Goal: Transaction & Acquisition: Book appointment/travel/reservation

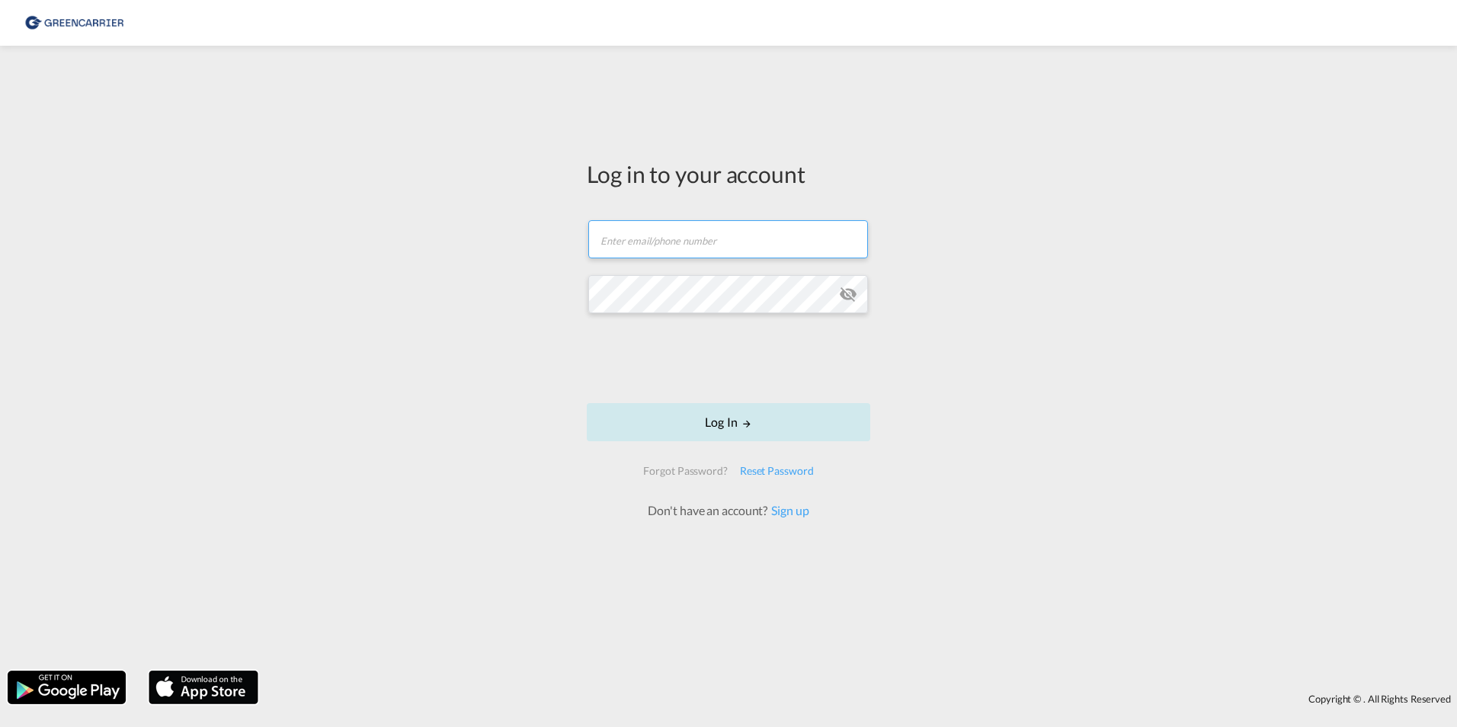
type input "[EMAIL_ADDRESS][DOMAIN_NAME]"
click at [691, 424] on button "Log In" at bounding box center [729, 422] width 284 height 38
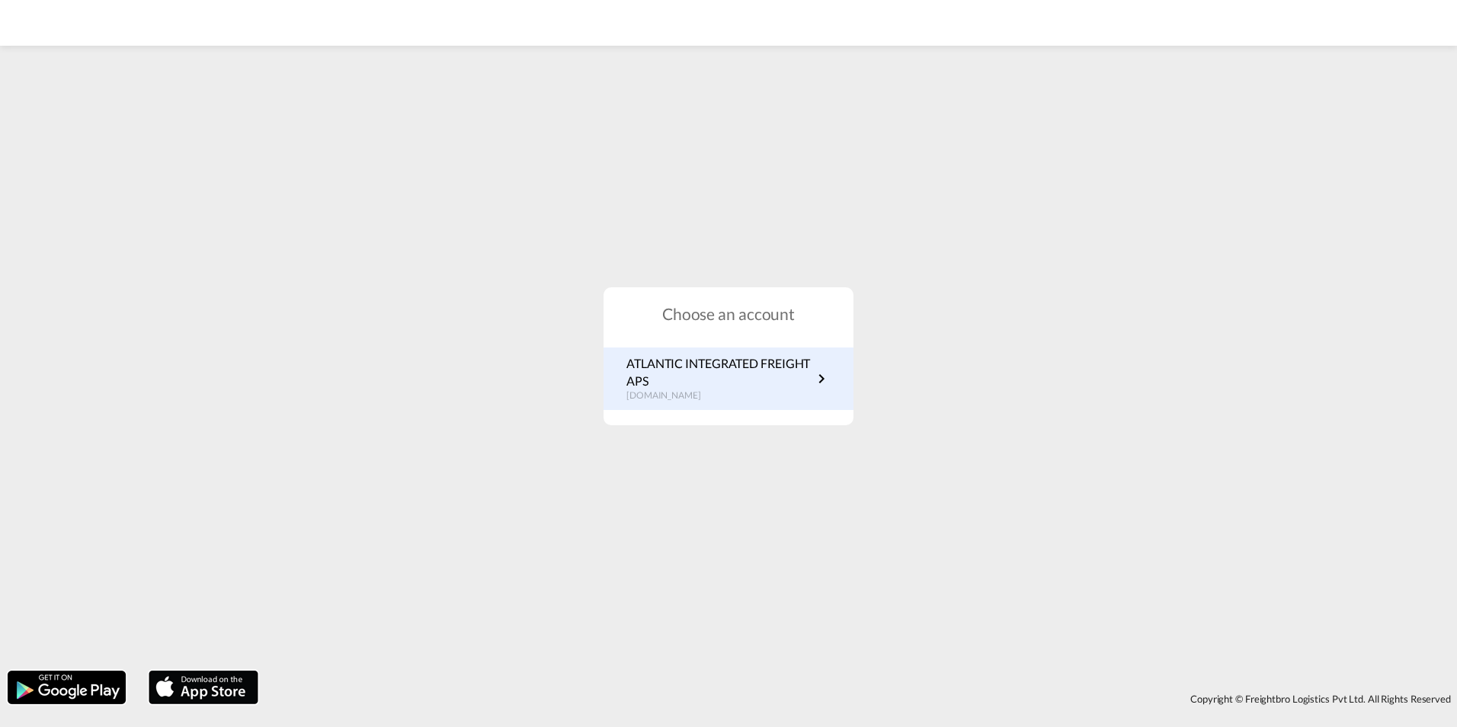
click at [663, 365] on p "ATLANTIC INTEGRATED FREIGHT APS" at bounding box center [720, 372] width 186 height 34
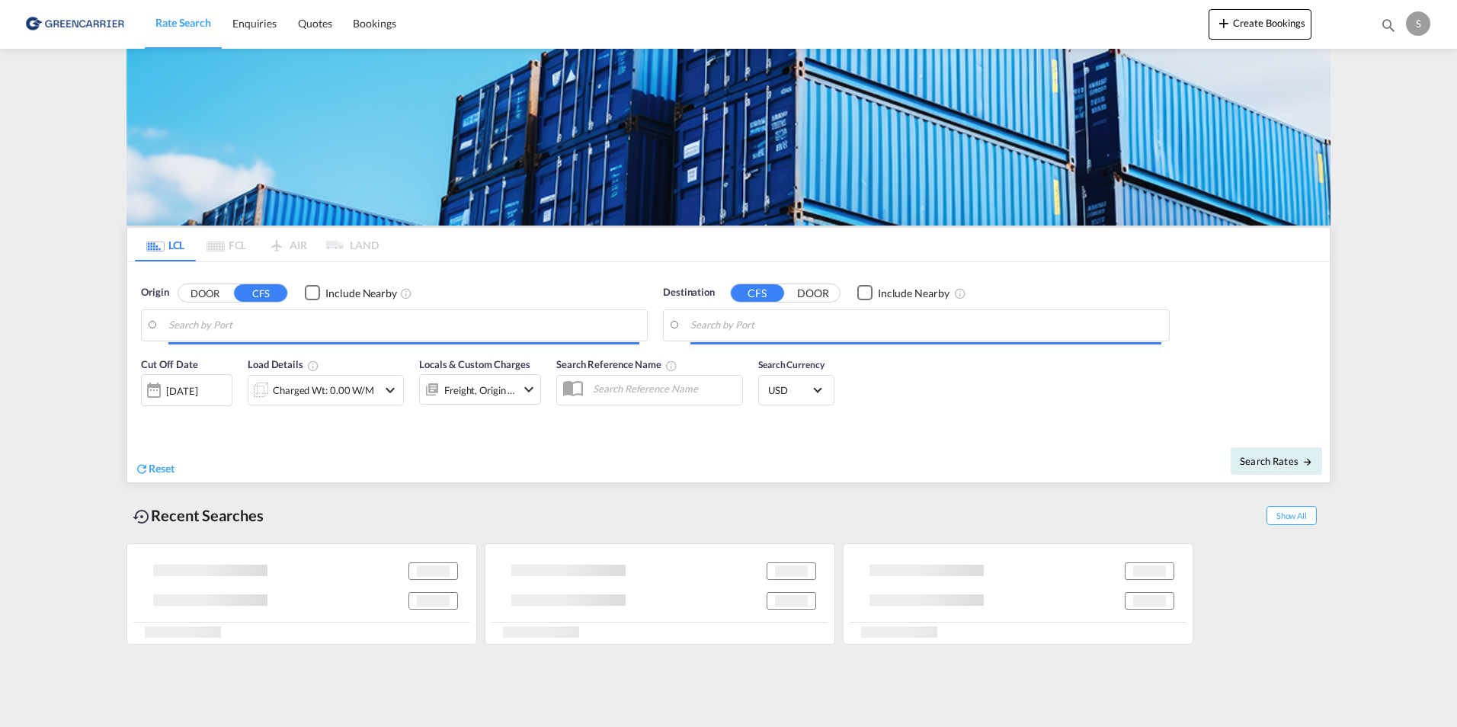
type input "[GEOGRAPHIC_DATA], [GEOGRAPHIC_DATA]"
type input "Busan, KRPUS"
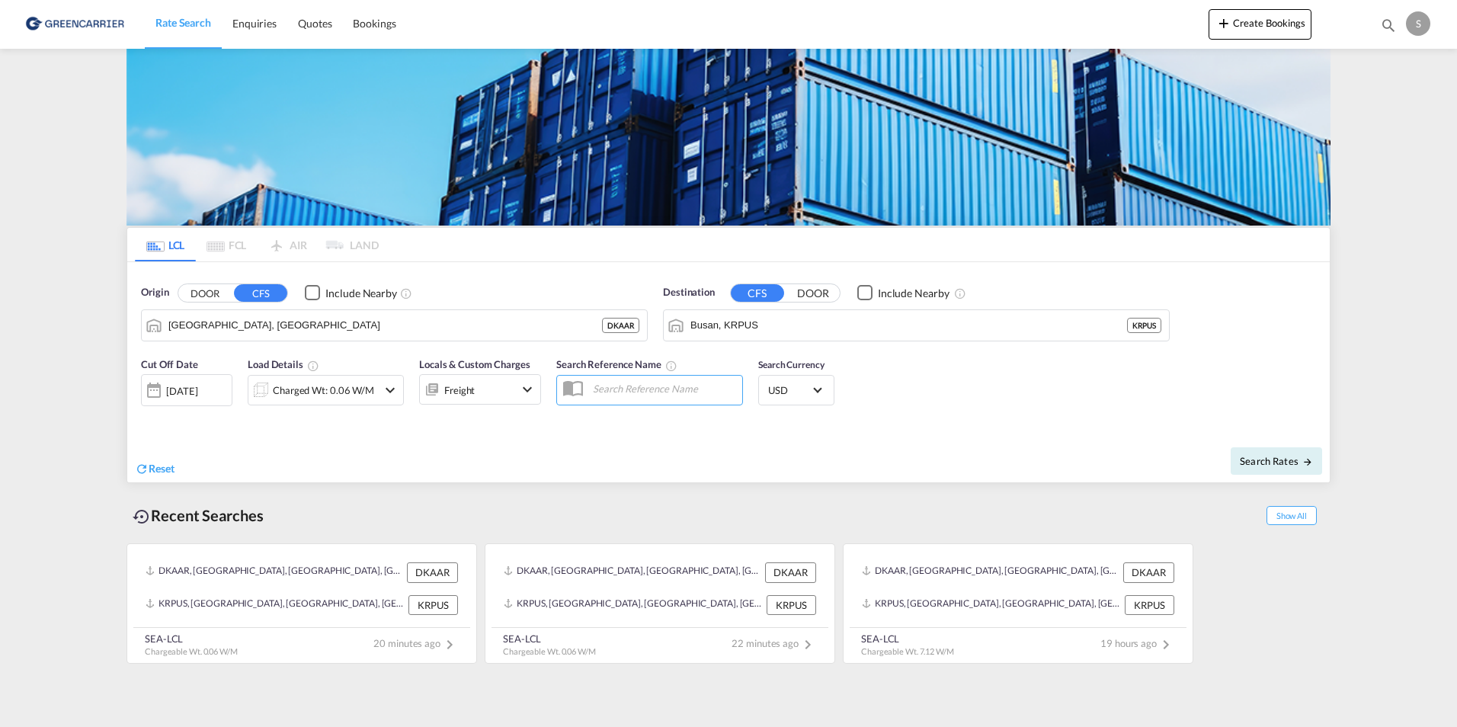
click at [665, 393] on input "text" at bounding box center [663, 388] width 157 height 23
paste input "OADO251890"
type input "OADO251890 [PERSON_NAME]"
click at [367, 390] on div "Charged Wt: 0.06 W/M" at bounding box center [323, 390] width 101 height 21
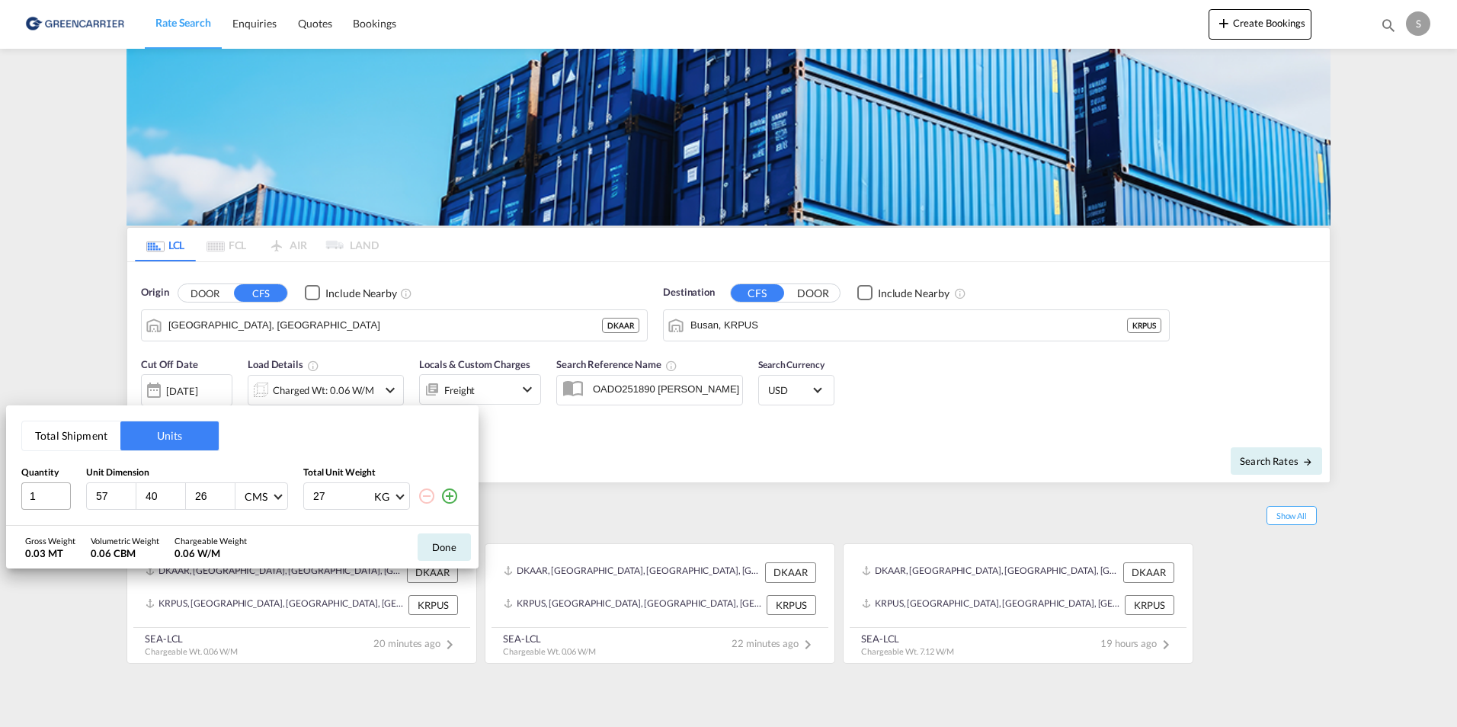
drag, startPoint x: 114, startPoint y: 498, endPoint x: 56, endPoint y: 502, distance: 58.1
click at [56, 501] on div "1 57 40 26 CMS CMS Inches 27 KG KG LB" at bounding box center [242, 496] width 442 height 27
type input "125"
type input "60"
type input "190"
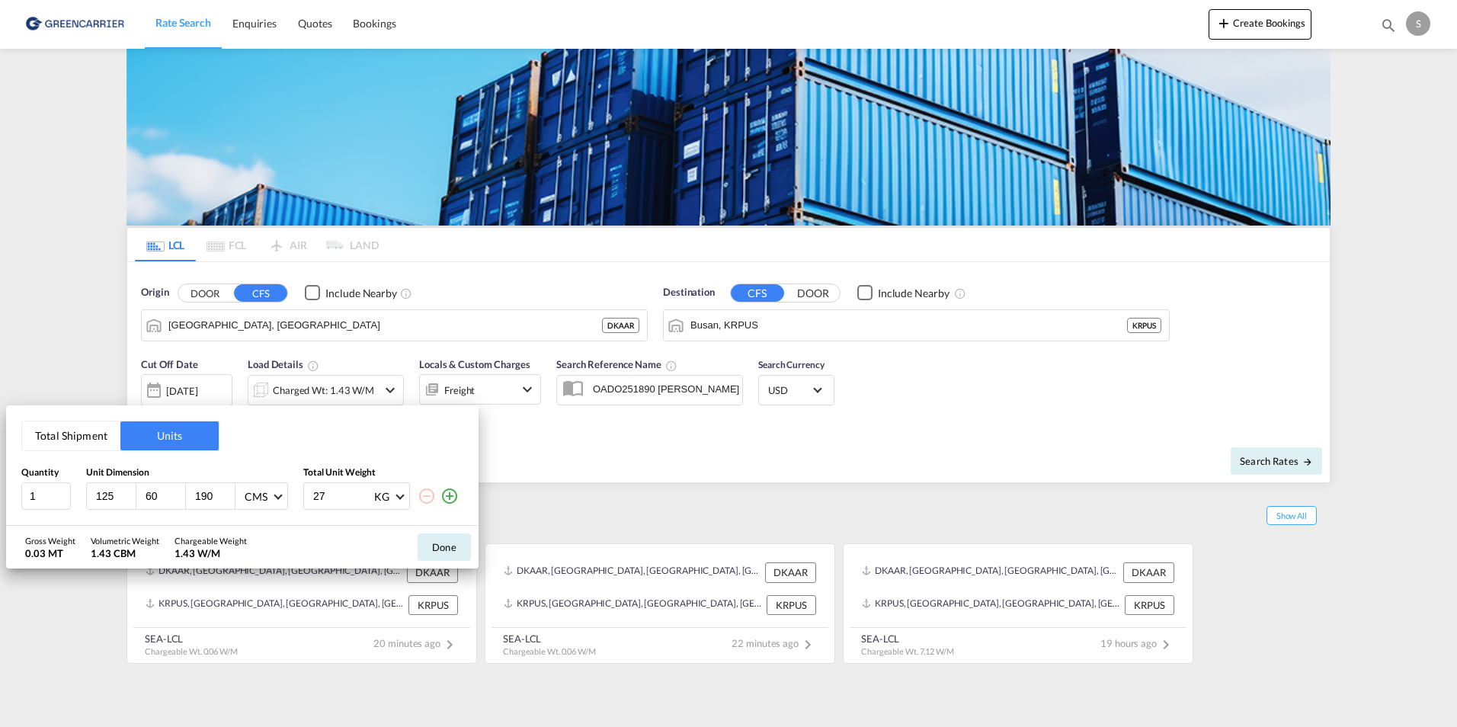
click at [444, 493] on md-icon "icon-plus-circle-outline" at bounding box center [450, 496] width 18 height 18
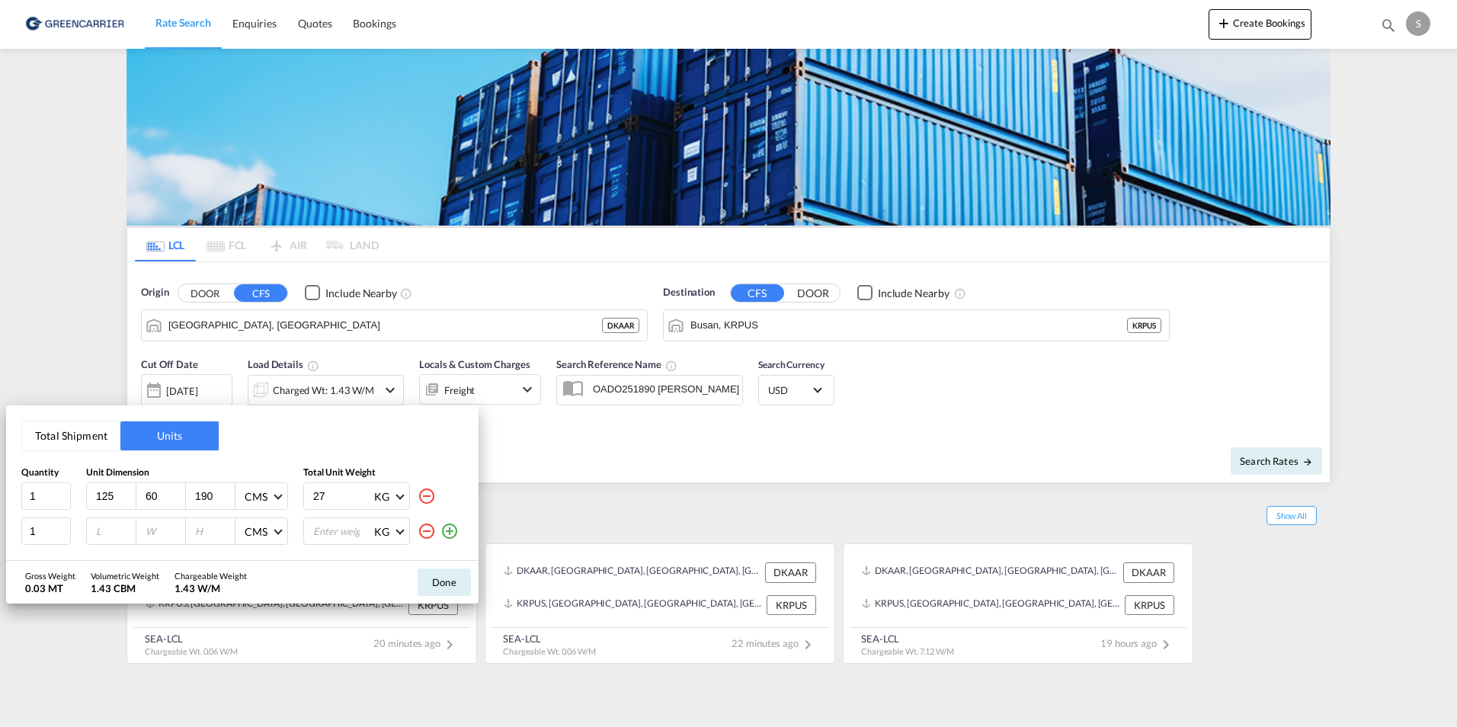
click at [115, 531] on input "number" at bounding box center [115, 531] width 41 height 14
type input "220"
type input "110"
type input "85"
type input "487"
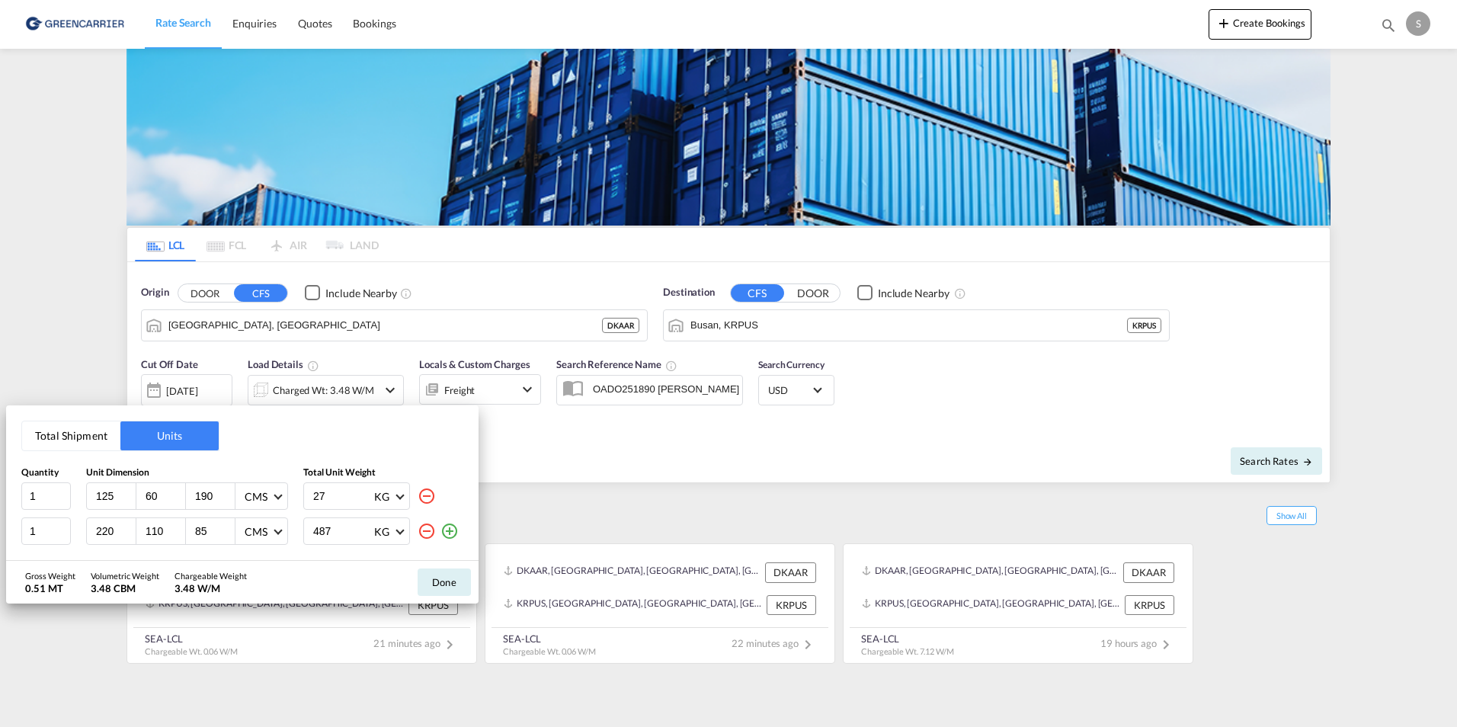
drag, startPoint x: 325, startPoint y: 495, endPoint x: 278, endPoint y: 499, distance: 46.7
click at [278, 499] on div "1 125 60 190 CMS CMS Inches 27 KG KG LB" at bounding box center [242, 496] width 442 height 27
type input "368"
click at [365, 572] on div "Gross Weight 0.86 MT Volumetric Weight 3.48 CBM Chargeable Weight 3.48 W/M Done" at bounding box center [242, 582] width 473 height 43
click at [425, 582] on button "Done" at bounding box center [444, 582] width 53 height 27
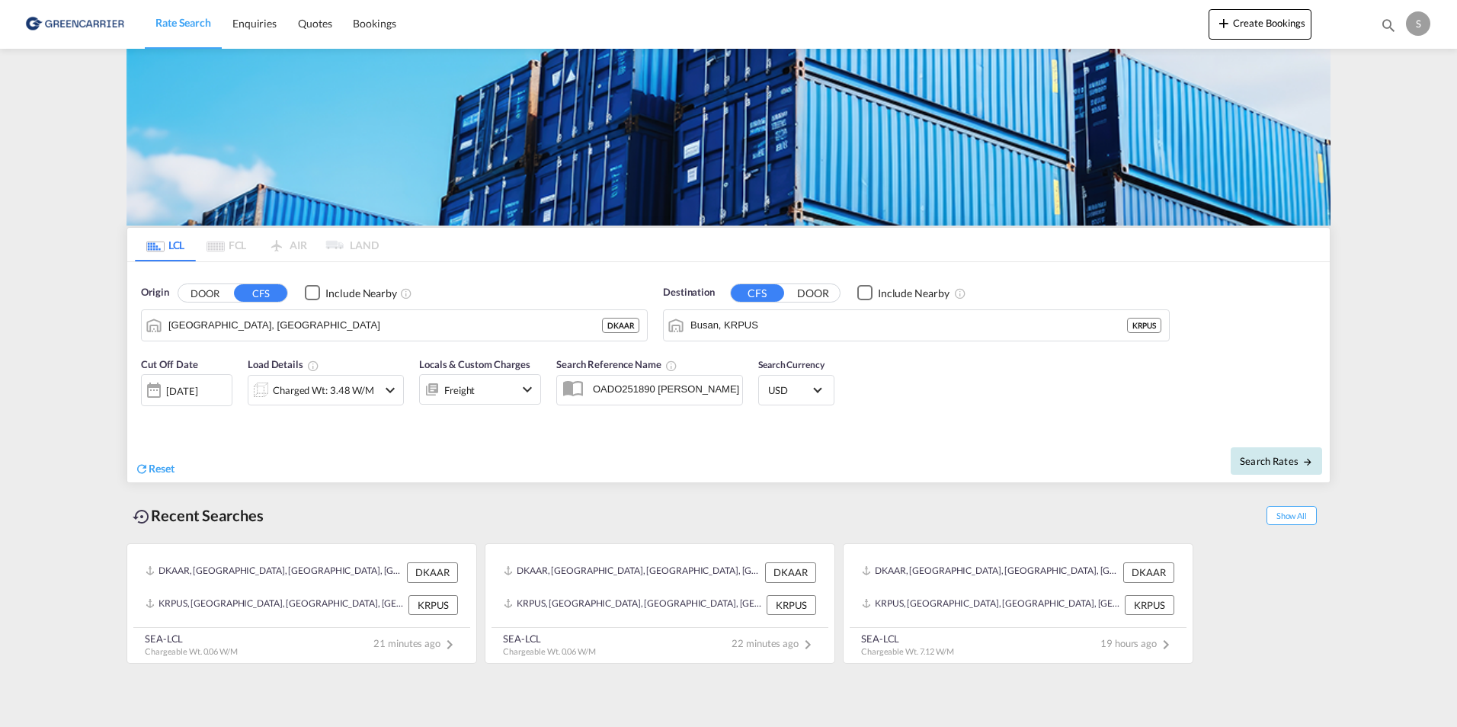
click at [1261, 458] on span "Search Rates" at bounding box center [1276, 461] width 73 height 12
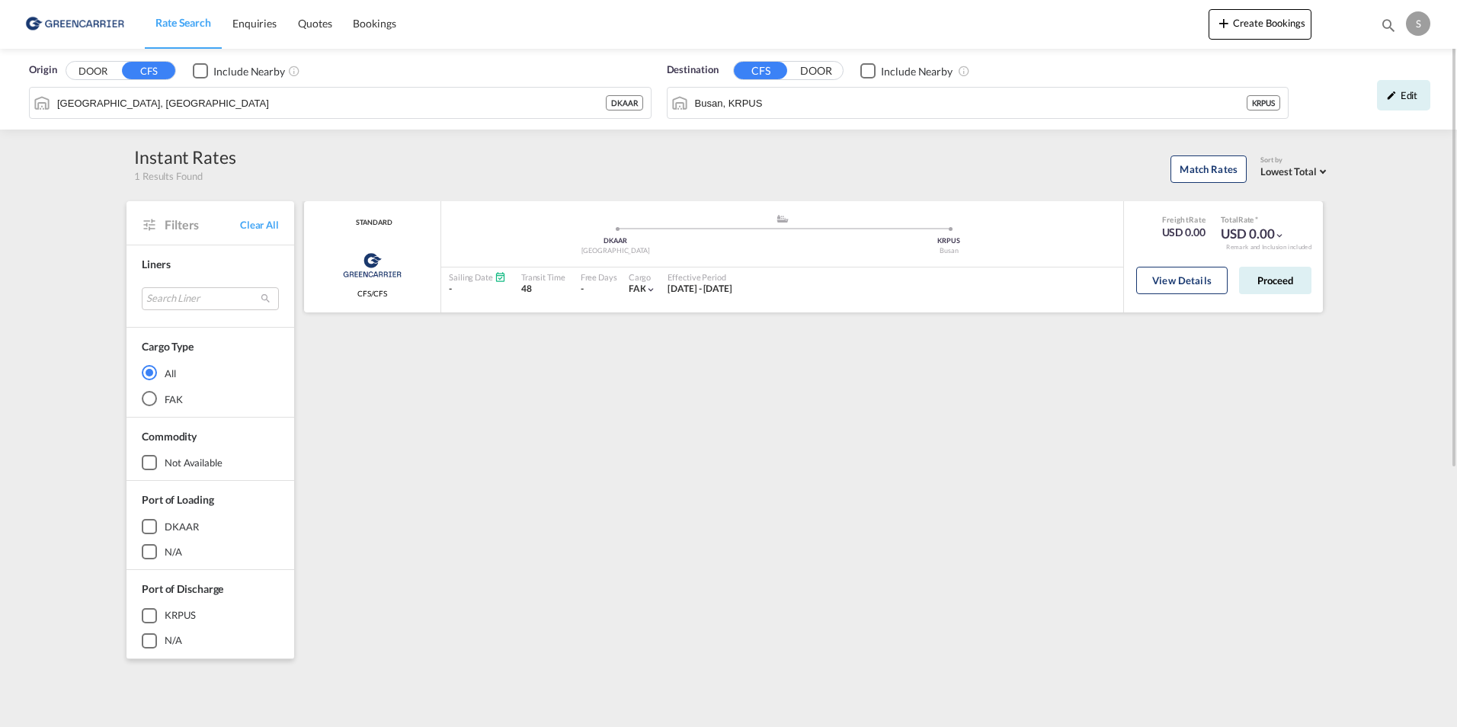
click at [923, 293] on div "Sailing Date - Transit Time 48 Free Days View - Cargo FAK | Effective Period [D…" at bounding box center [782, 284] width 682 height 32
click at [1176, 289] on button "View Details" at bounding box center [1182, 280] width 91 height 27
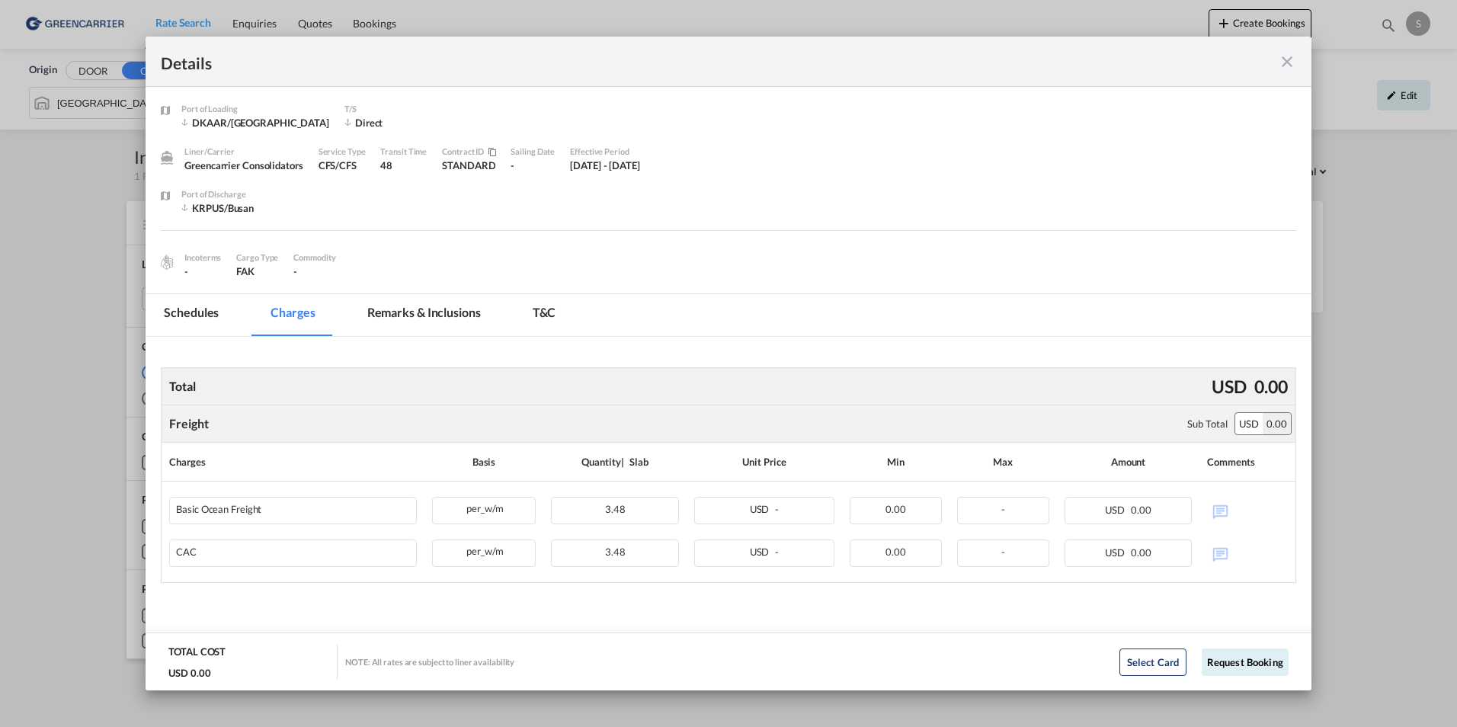
click at [206, 314] on md-tab-item "Schedules" at bounding box center [191, 315] width 91 height 42
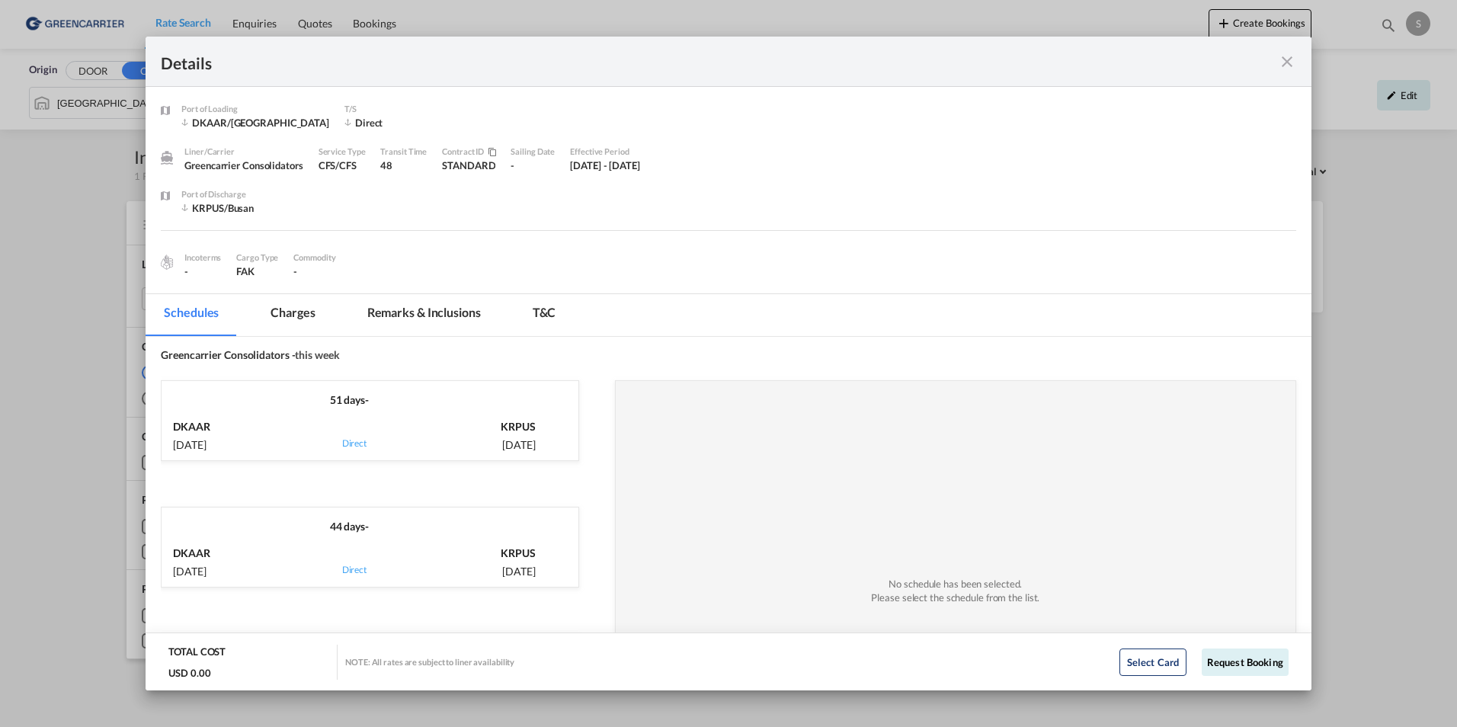
click at [390, 489] on div "51 days - DKAAR [DATE] via Direct KRPUS [DATE]" at bounding box center [379, 436] width 436 height 127
click at [417, 435] on div "KRPUS [DATE]" at bounding box center [476, 433] width 118 height 37
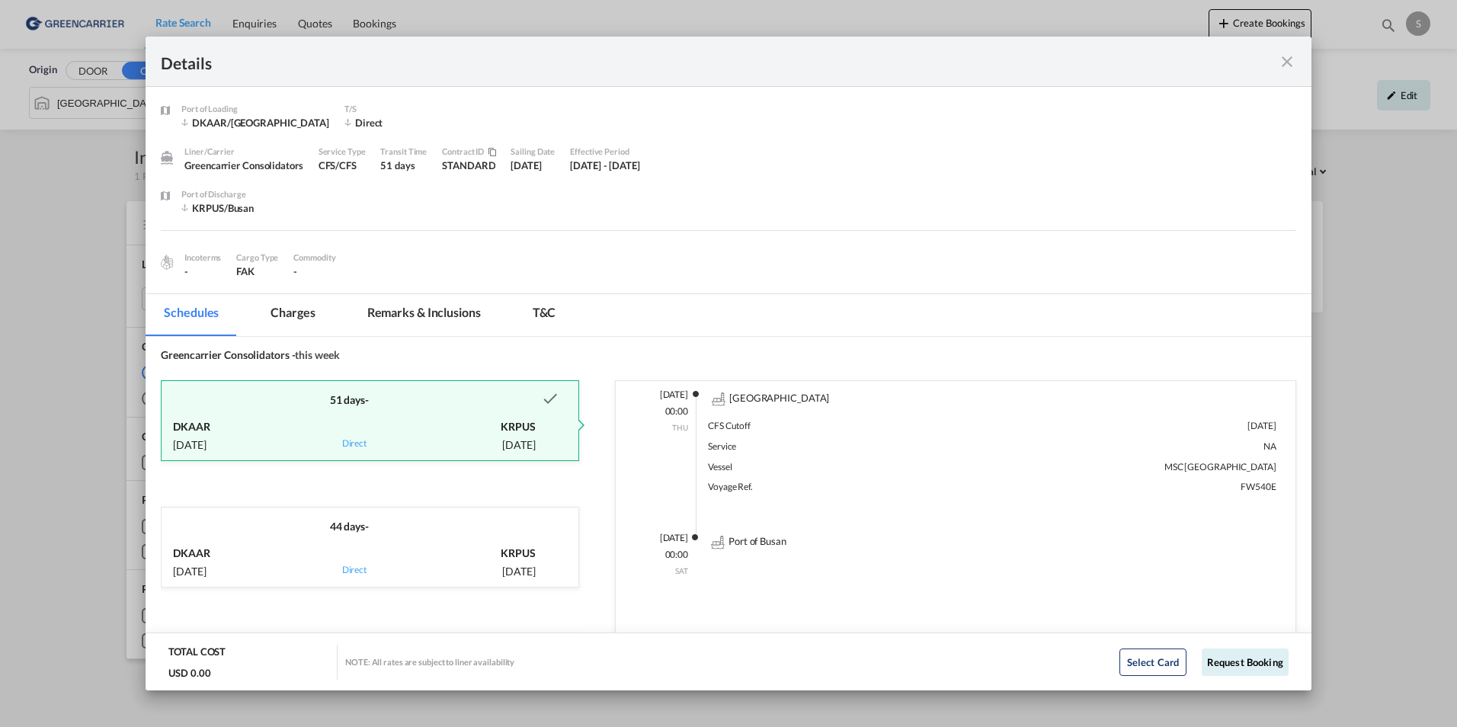
click at [378, 518] on div "44 days -" at bounding box center [349, 521] width 375 height 27
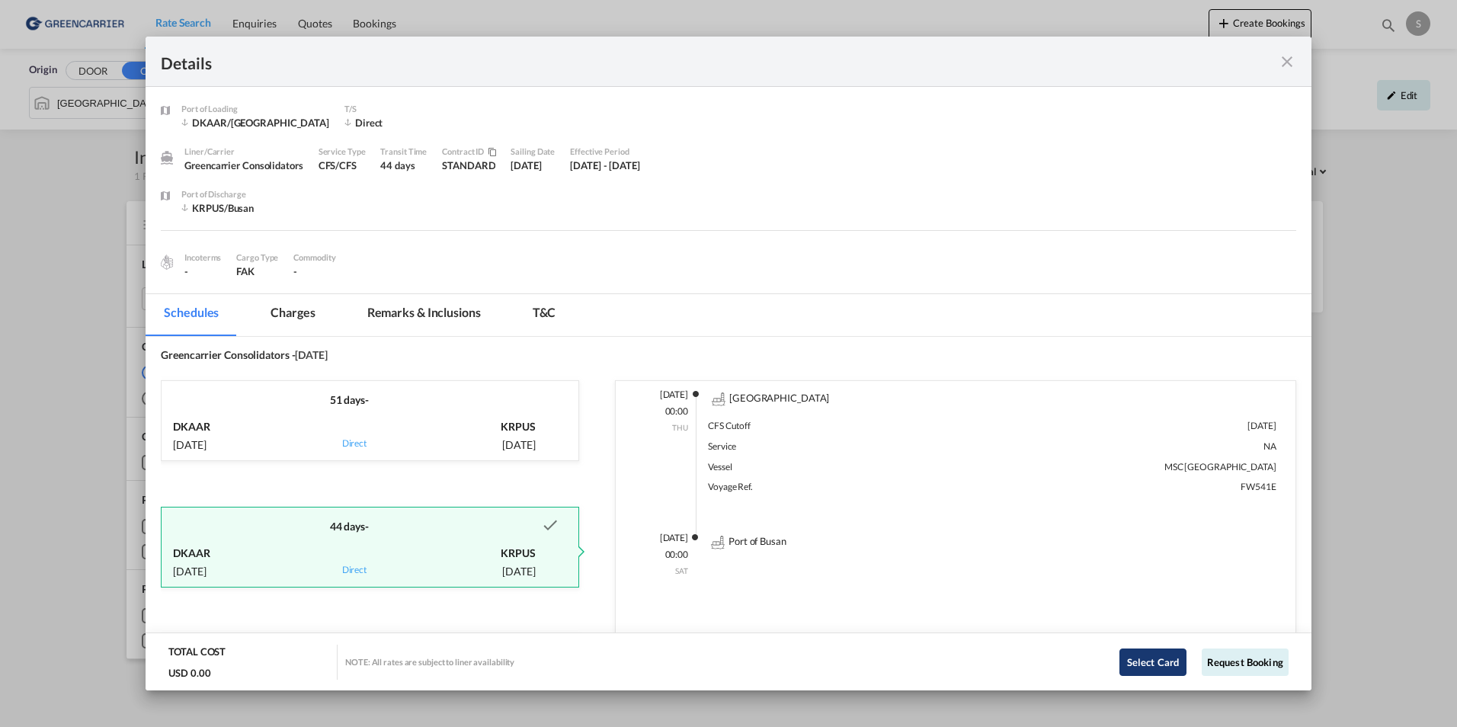
click at [1131, 665] on button "Select Card" at bounding box center [1153, 662] width 67 height 27
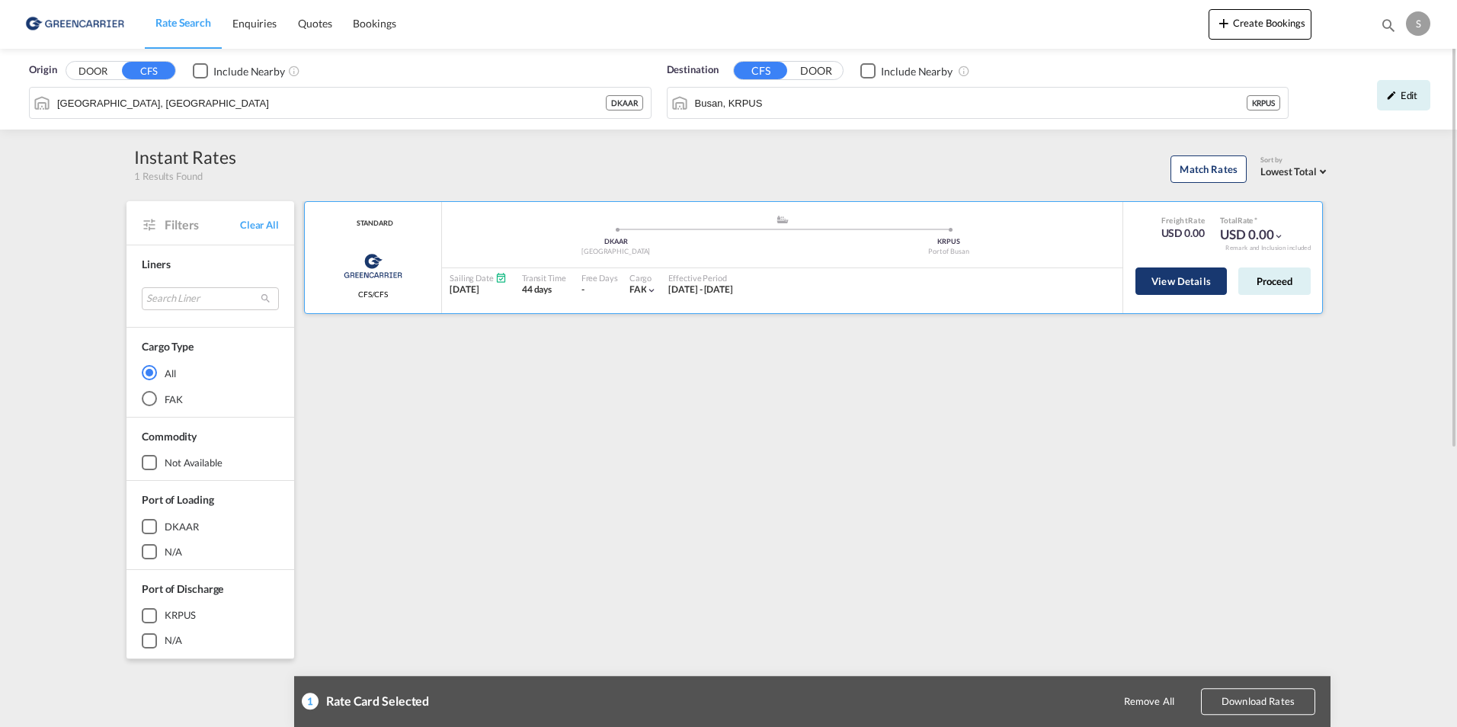
click at [1149, 289] on button "View Details" at bounding box center [1181, 281] width 91 height 27
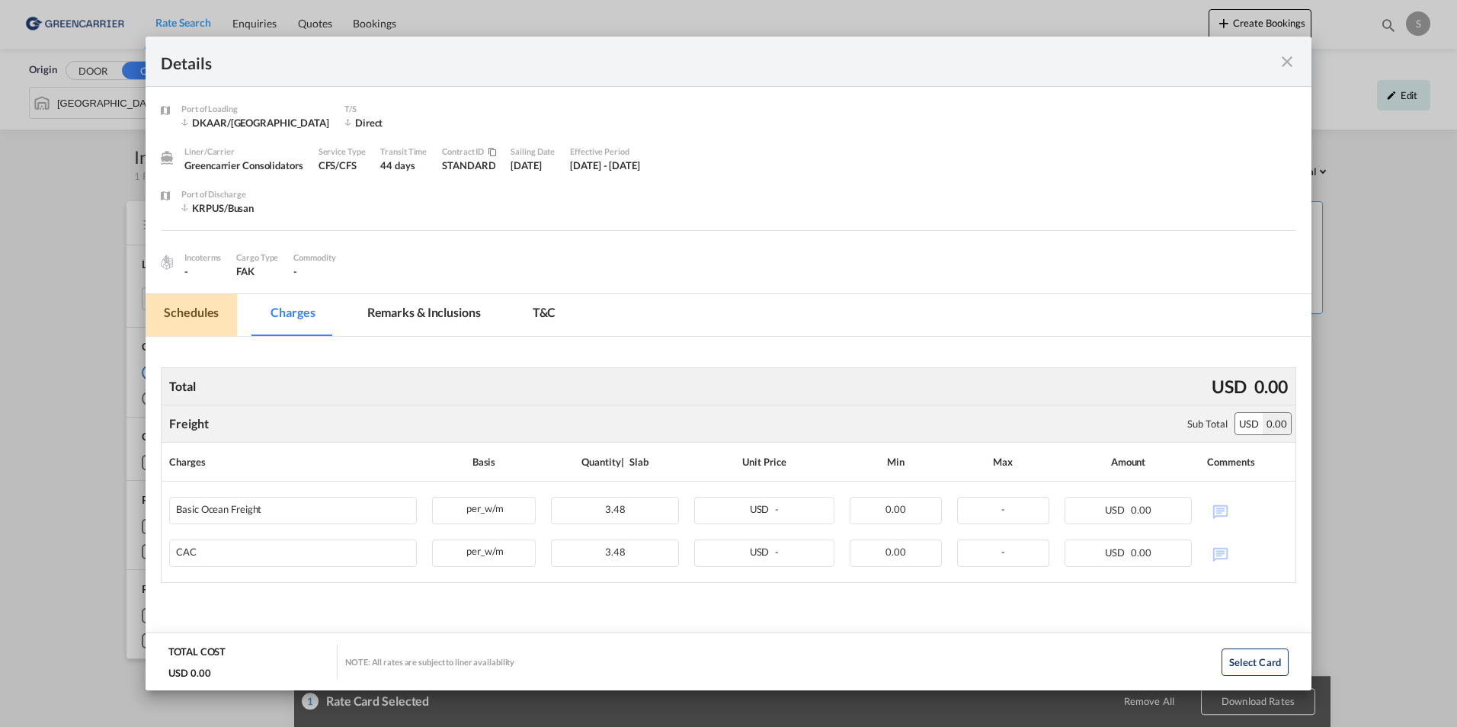
click at [224, 323] on md-tab-item "Schedules" at bounding box center [191, 315] width 91 height 42
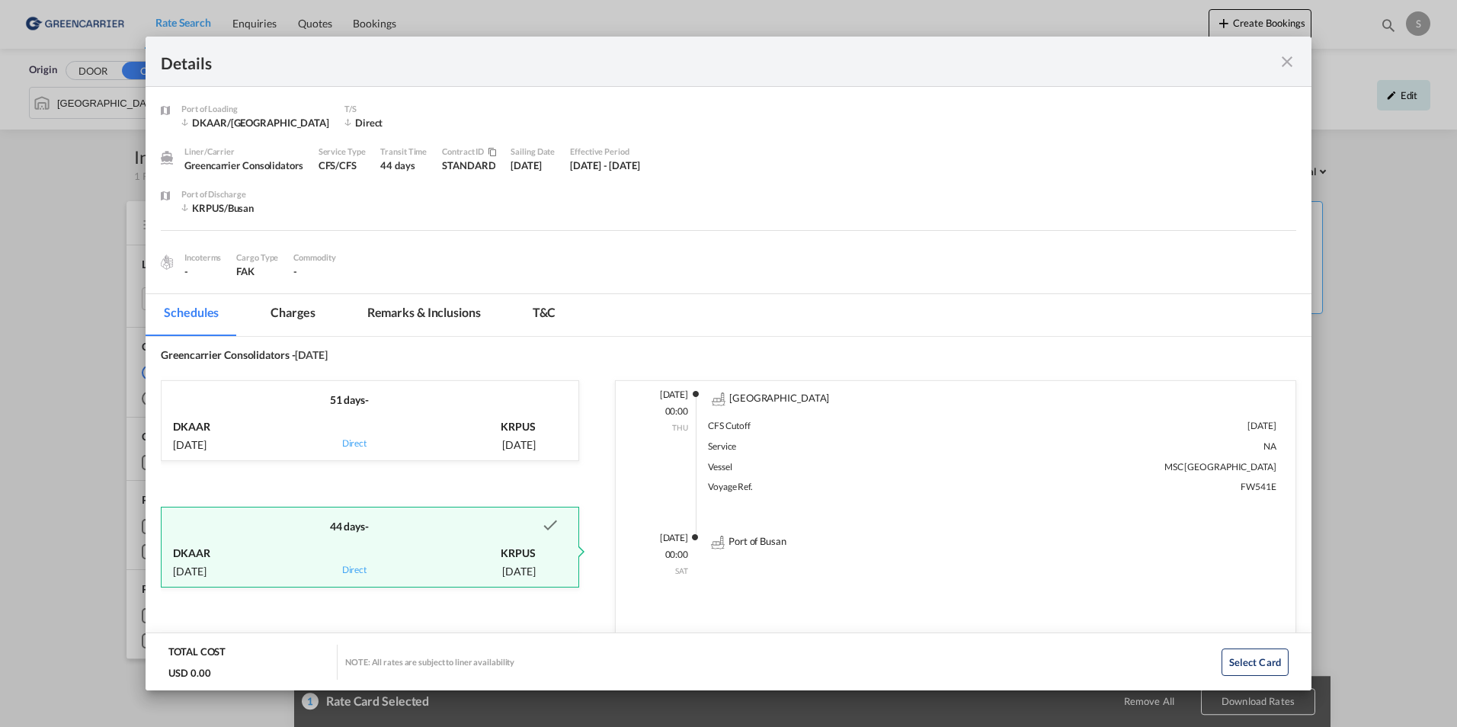
click at [1280, 65] on md-icon "icon-close fg-AAA8AD m-0 cursor" at bounding box center [1287, 62] width 18 height 18
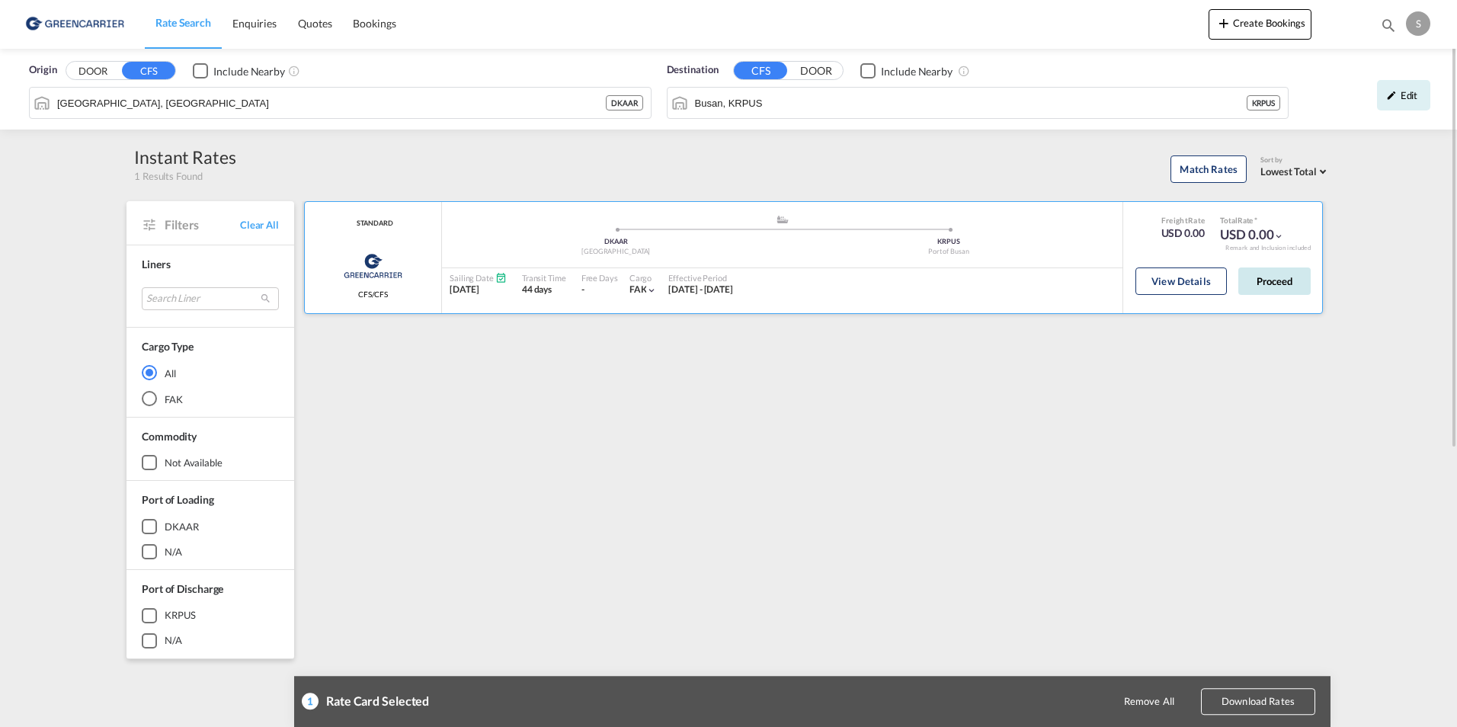
click at [1264, 290] on button "Proceed" at bounding box center [1275, 281] width 72 height 27
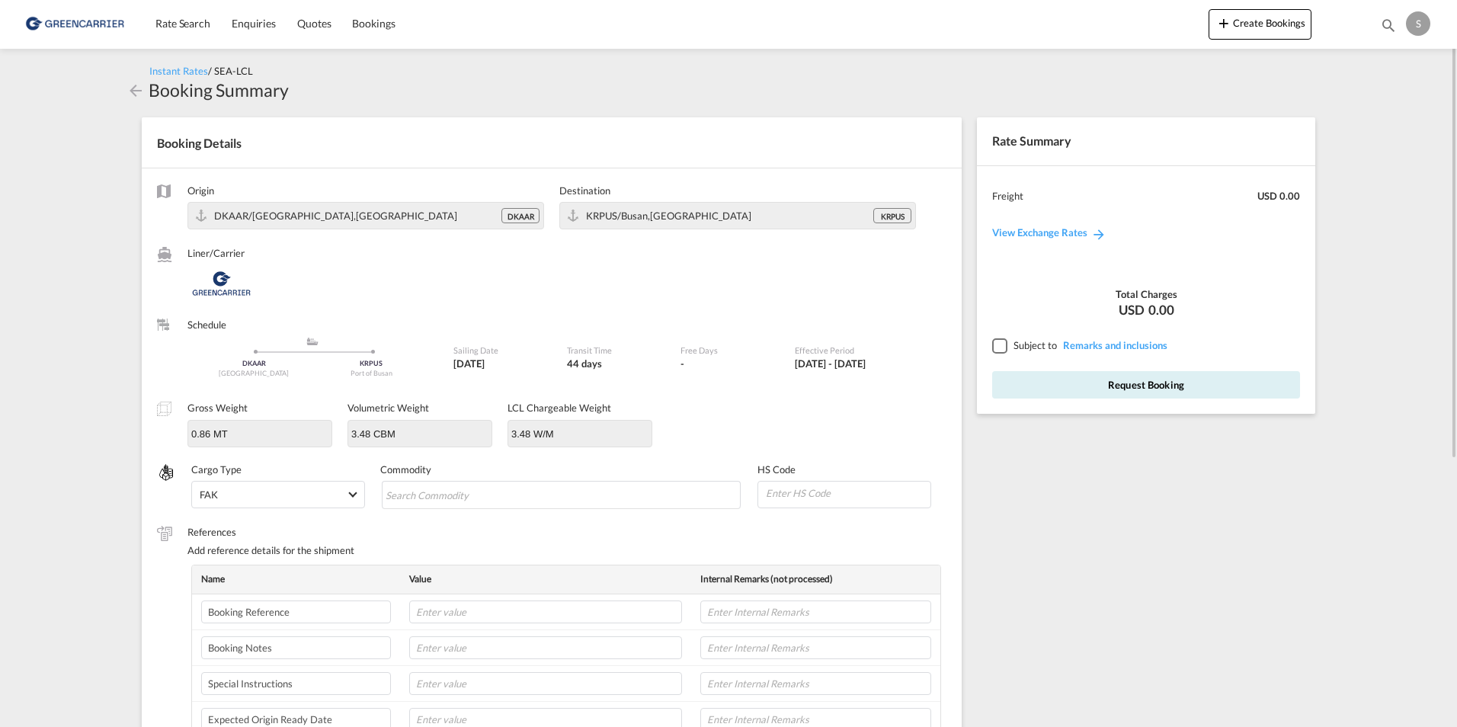
scroll to position [76, 0]
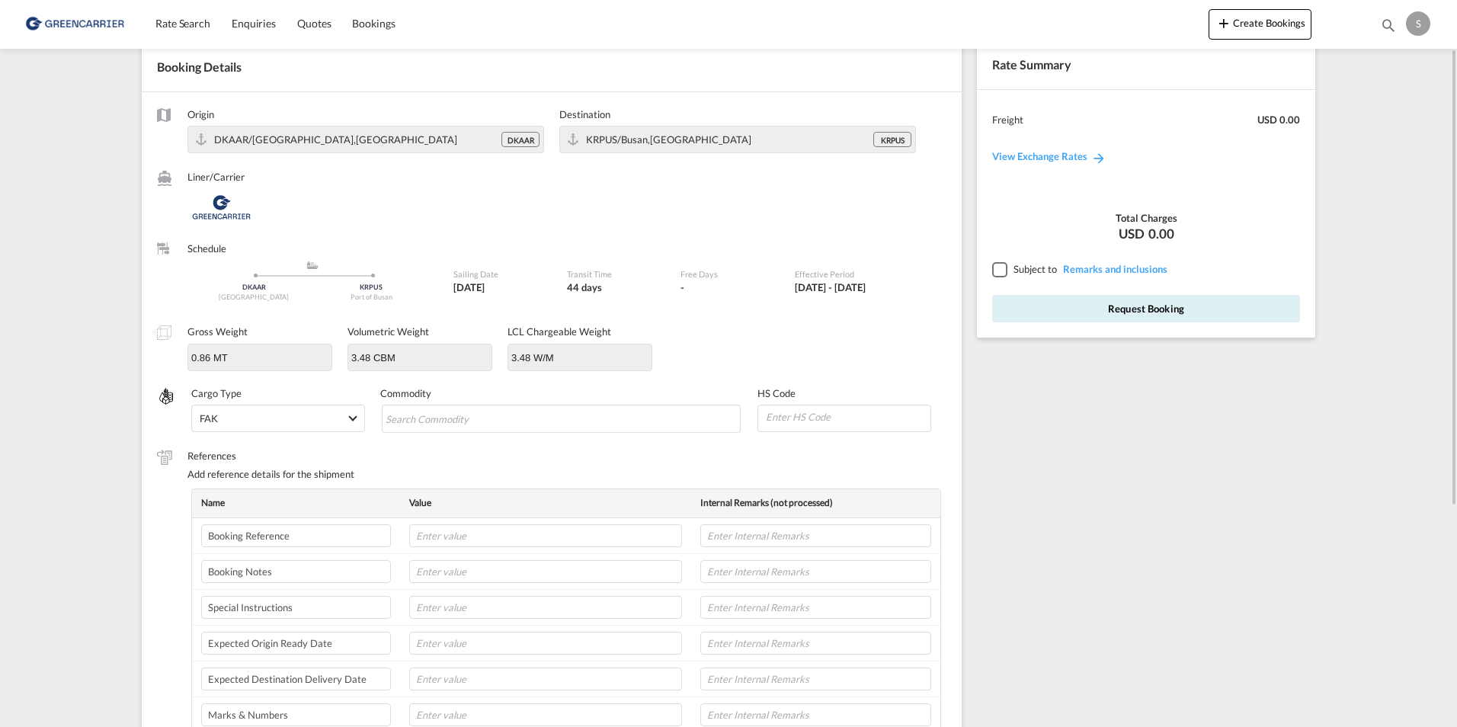
click at [505, 595] on td at bounding box center [545, 607] width 291 height 36
click at [511, 583] on td at bounding box center [545, 571] width 291 height 36
click at [512, 575] on input "text" at bounding box center [545, 571] width 273 height 23
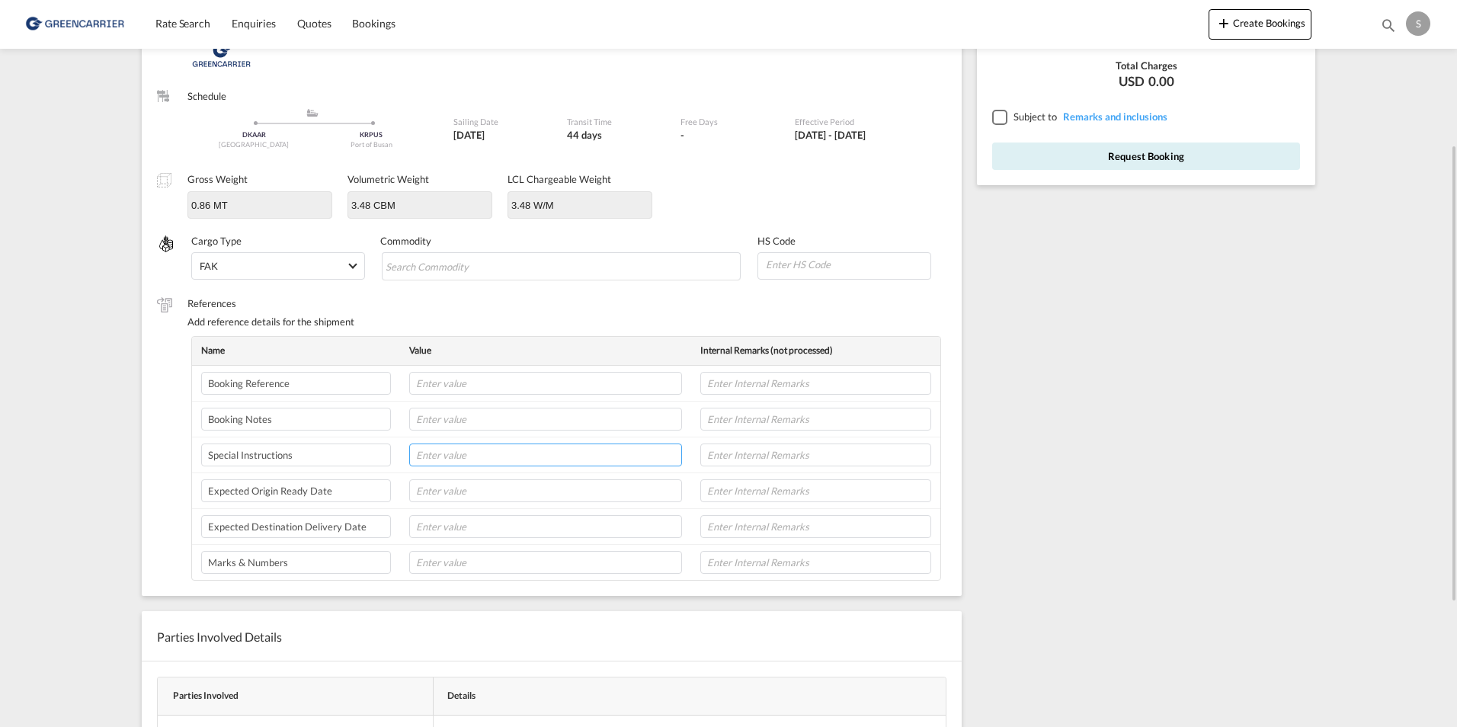
click at [492, 462] on input "text" at bounding box center [545, 455] width 273 height 23
click at [707, 461] on input "text" at bounding box center [816, 455] width 231 height 23
drag, startPoint x: 497, startPoint y: 457, endPoint x: 511, endPoint y: 457, distance: 13.7
click at [498, 457] on input "text" at bounding box center [545, 455] width 273 height 23
paste input "[PERSON_NAME] - Damcos A/[STREET_ADDRESS] Open hours 8:00-14:00 [PERSON_NAME] S…"
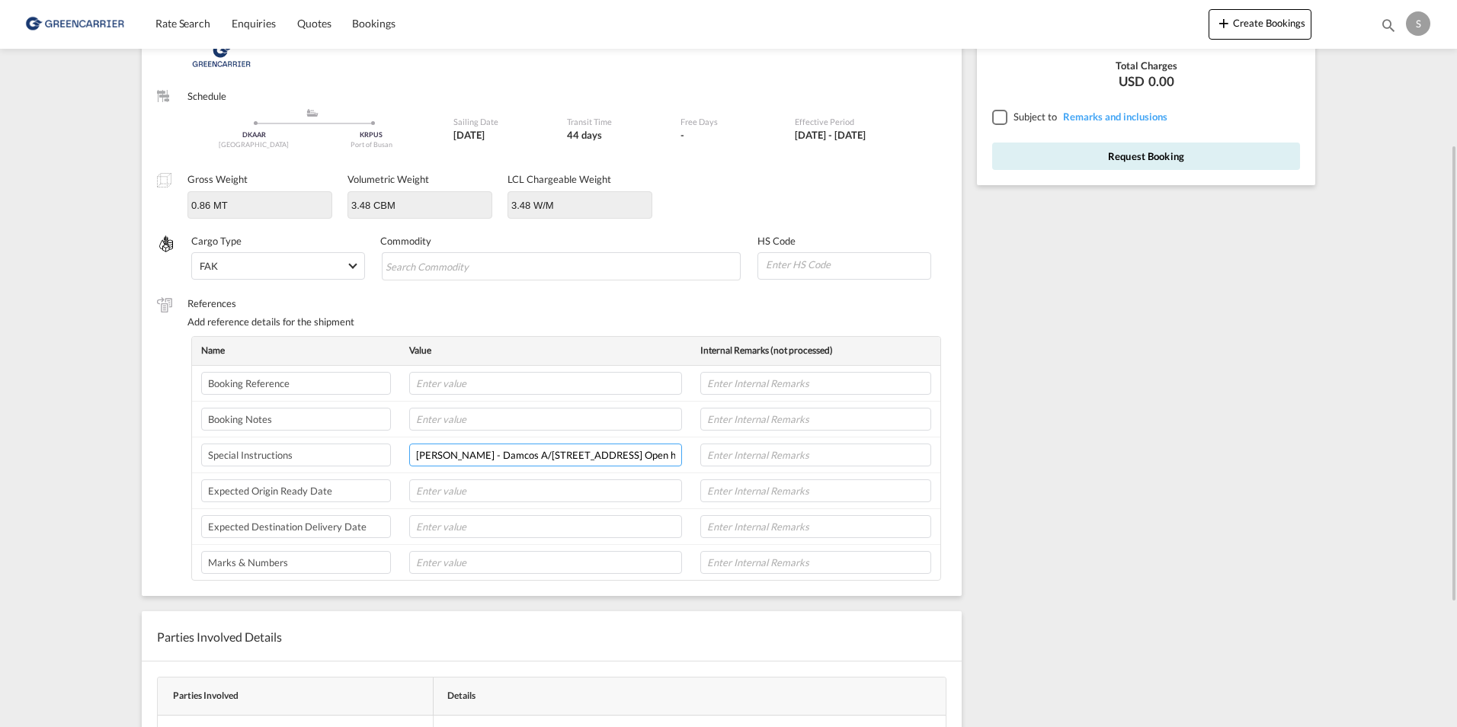
scroll to position [0, 801]
type input "[PERSON_NAME] - Damcos A/[STREET_ADDRESS] Open hours 8:00-14:00 [PERSON_NAME] S…"
click at [724, 455] on input "text" at bounding box center [816, 455] width 231 height 23
paste input "[PERSON_NAME] - Damcos A/[STREET_ADDRESS] Open hours 8:00-14:00 [PERSON_NAME] S…"
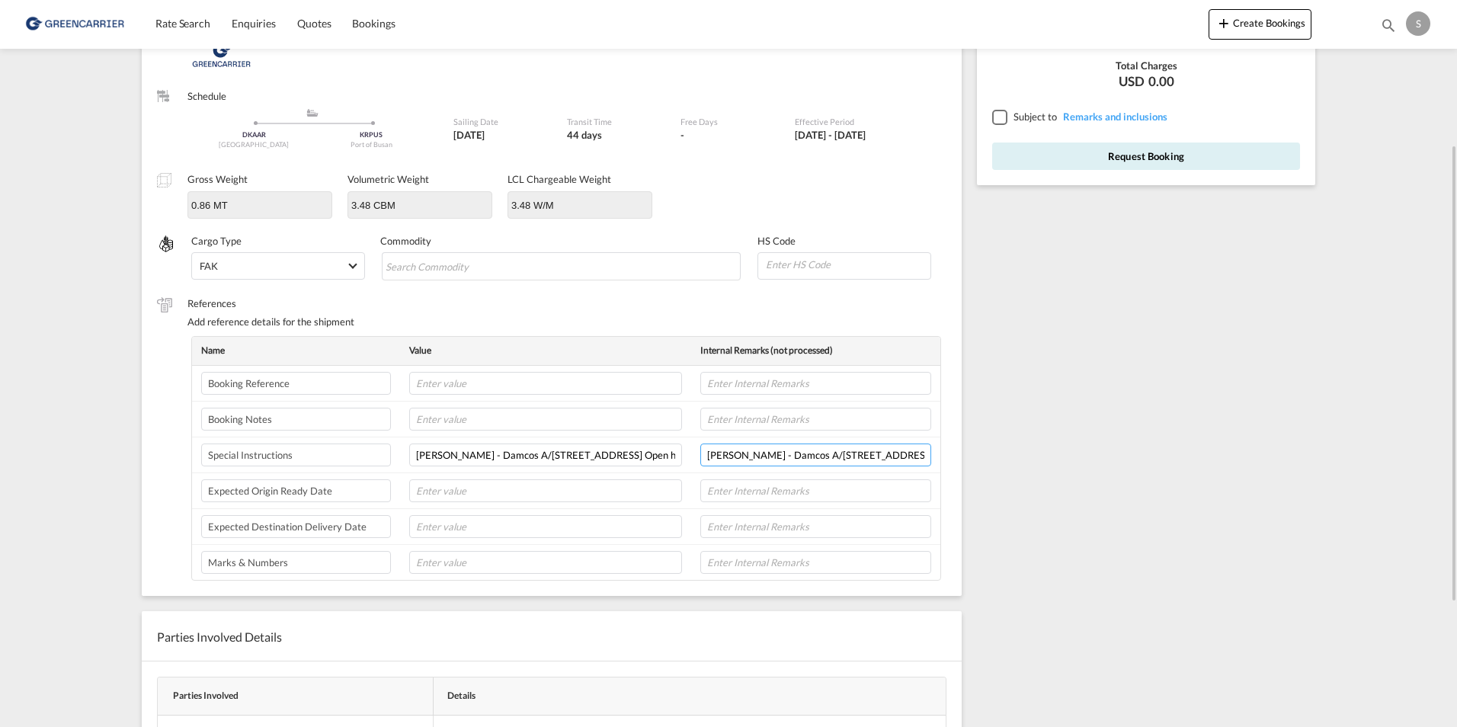
scroll to position [0, 843]
type input "[PERSON_NAME] - Damcos A/[STREET_ADDRESS] Open hours 8:00-14:00 [PERSON_NAME] S…"
click at [1077, 483] on div "Rate Summary Freight USD 0.00 View Exchange Rates Total Charges USD 0.00 Subjec…" at bounding box center [1150, 398] width 361 height 1050
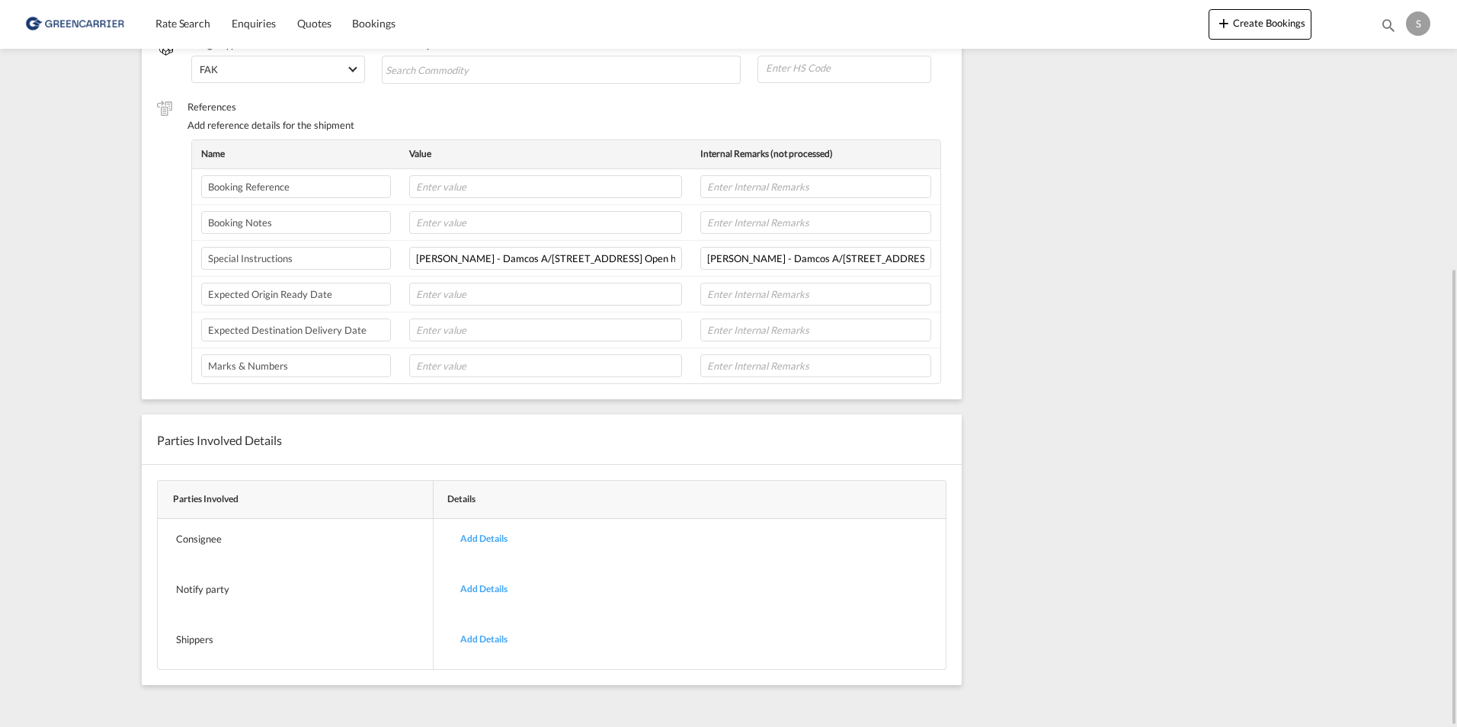
scroll to position [0, 0]
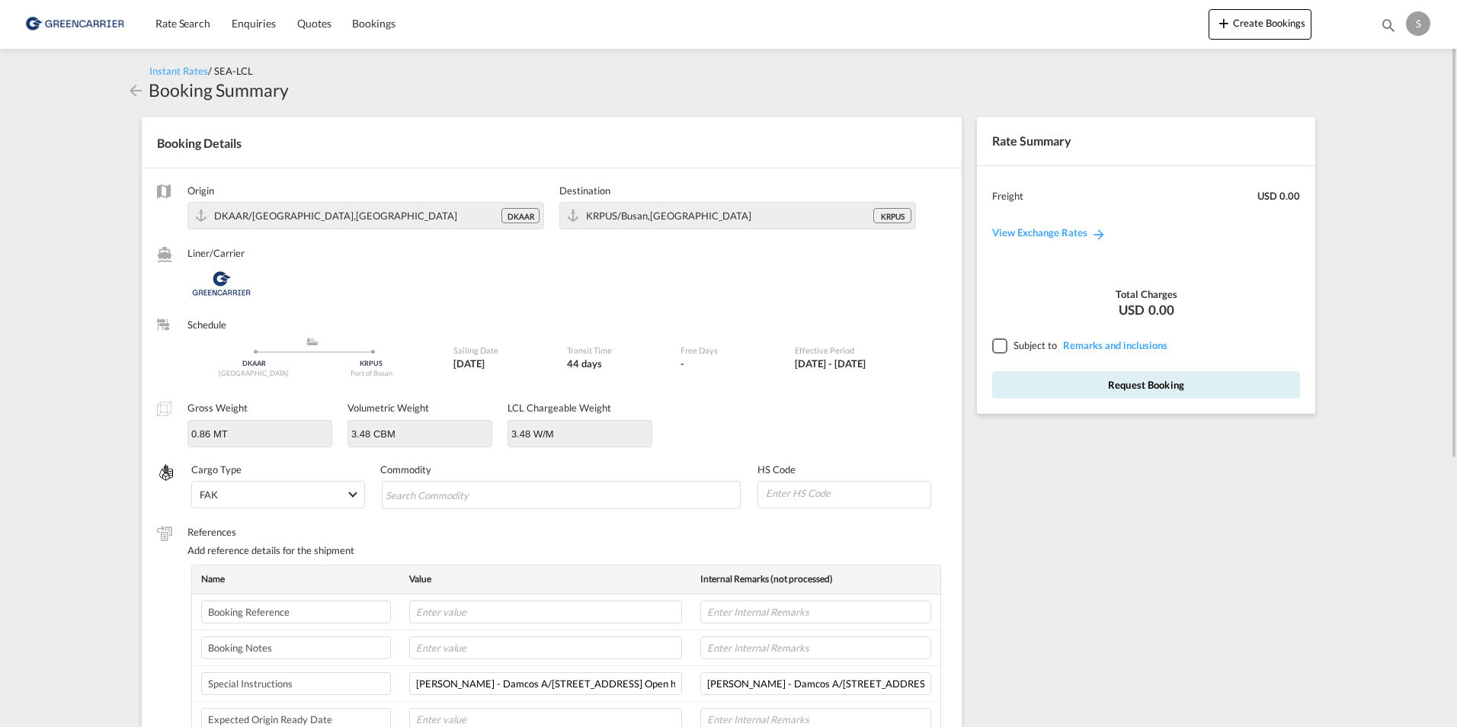
click at [1002, 347] on div at bounding box center [999, 345] width 14 height 14
click at [1039, 381] on button "Request Booking" at bounding box center [1146, 384] width 308 height 27
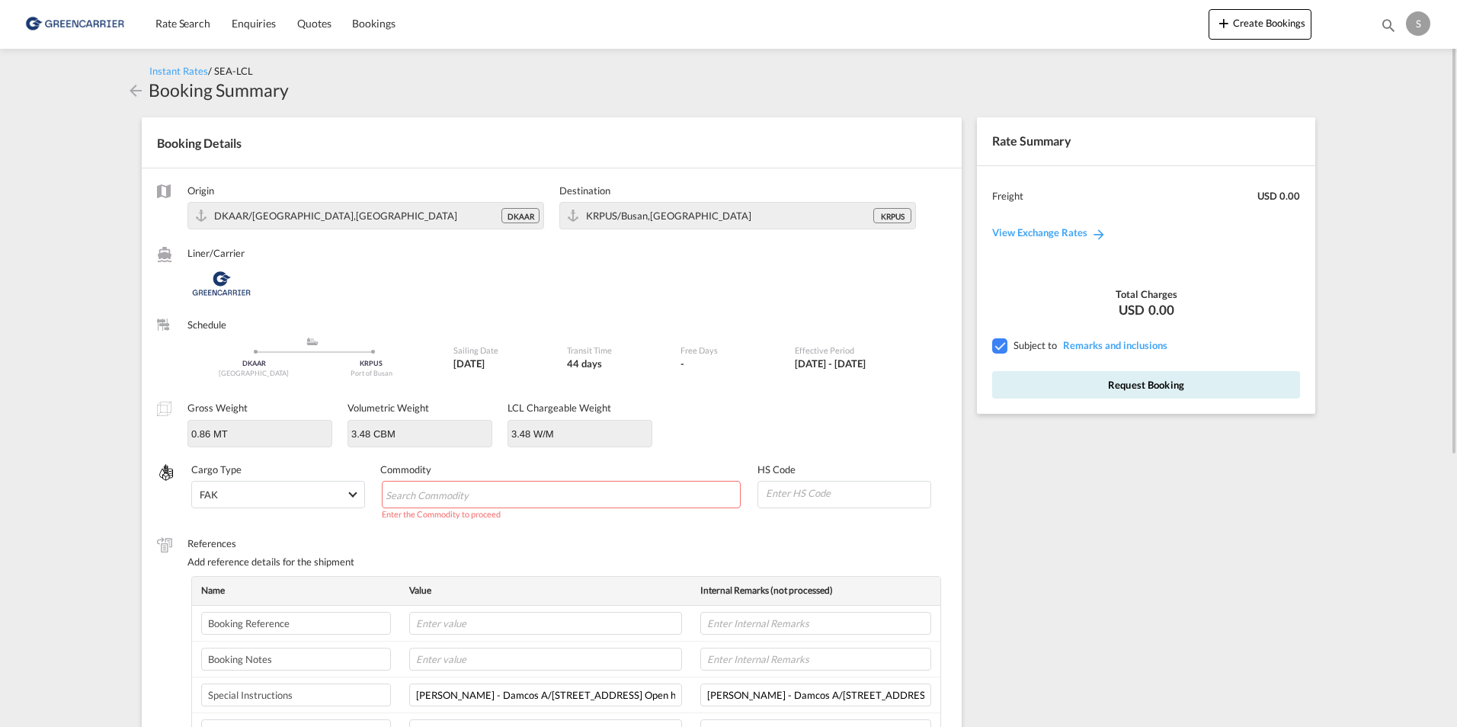
drag, startPoint x: 622, startPoint y: 495, endPoint x: 601, endPoint y: 499, distance: 21.7
click at [620, 496] on md-chips-wrap "Chips container with autocompletion. Enter the text area, type text to search, …" at bounding box center [562, 494] width 360 height 27
click at [490, 485] on input "Chips input." at bounding box center [455, 495] width 139 height 24
paste input "Solenoid Valve Cabinet"
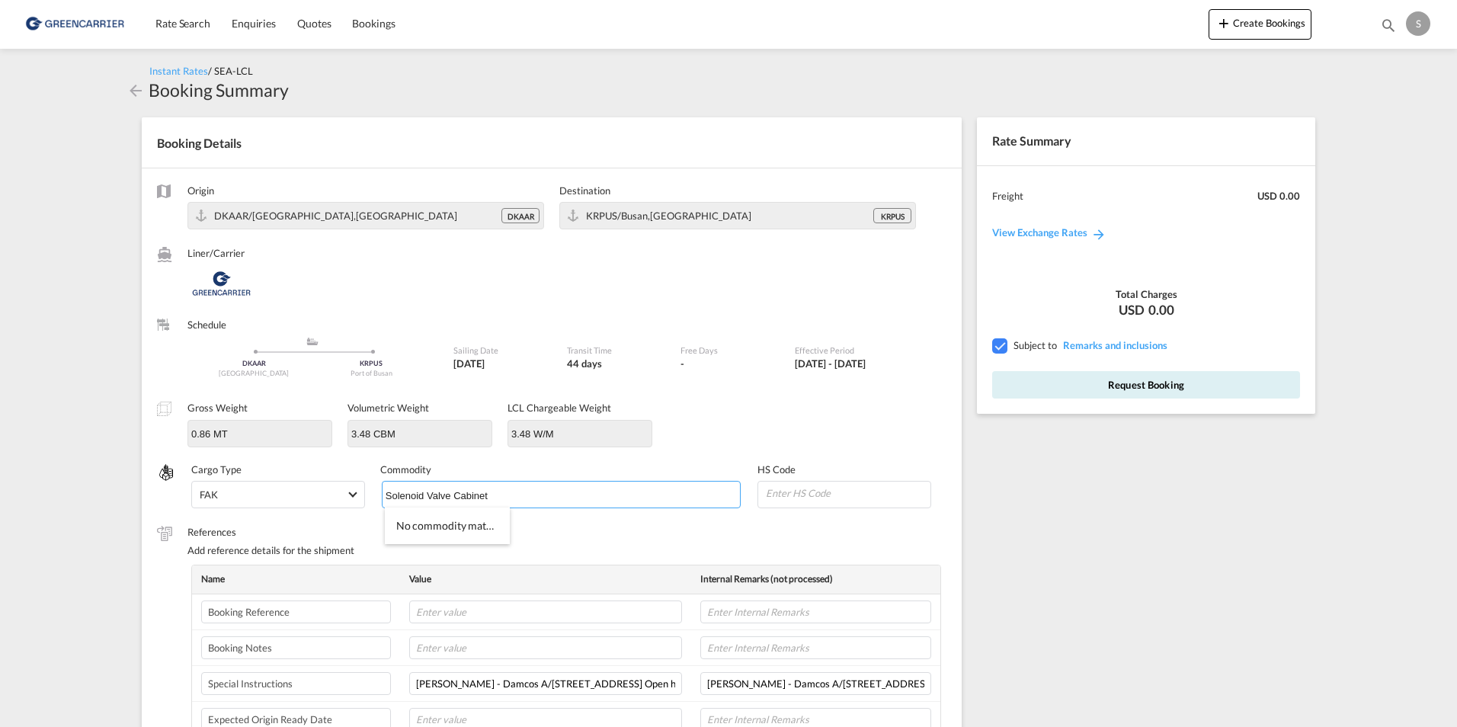
type input "Solenoid Valve Cabinet"
click at [1211, 392] on button "Request Booking" at bounding box center [1146, 384] width 308 height 27
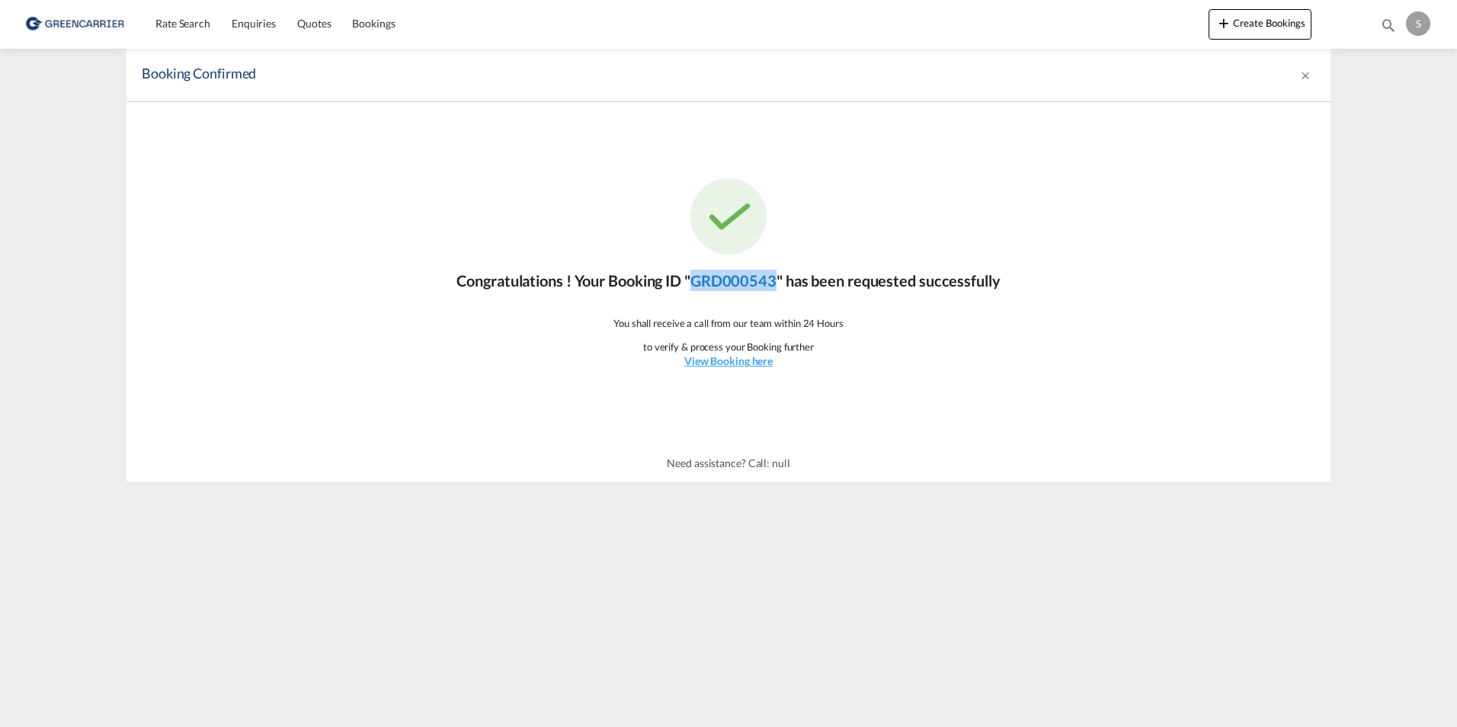
drag, startPoint x: 694, startPoint y: 281, endPoint x: 778, endPoint y: 281, distance: 83.9
click at [777, 281] on link "GRD000543" at bounding box center [734, 280] width 86 height 18
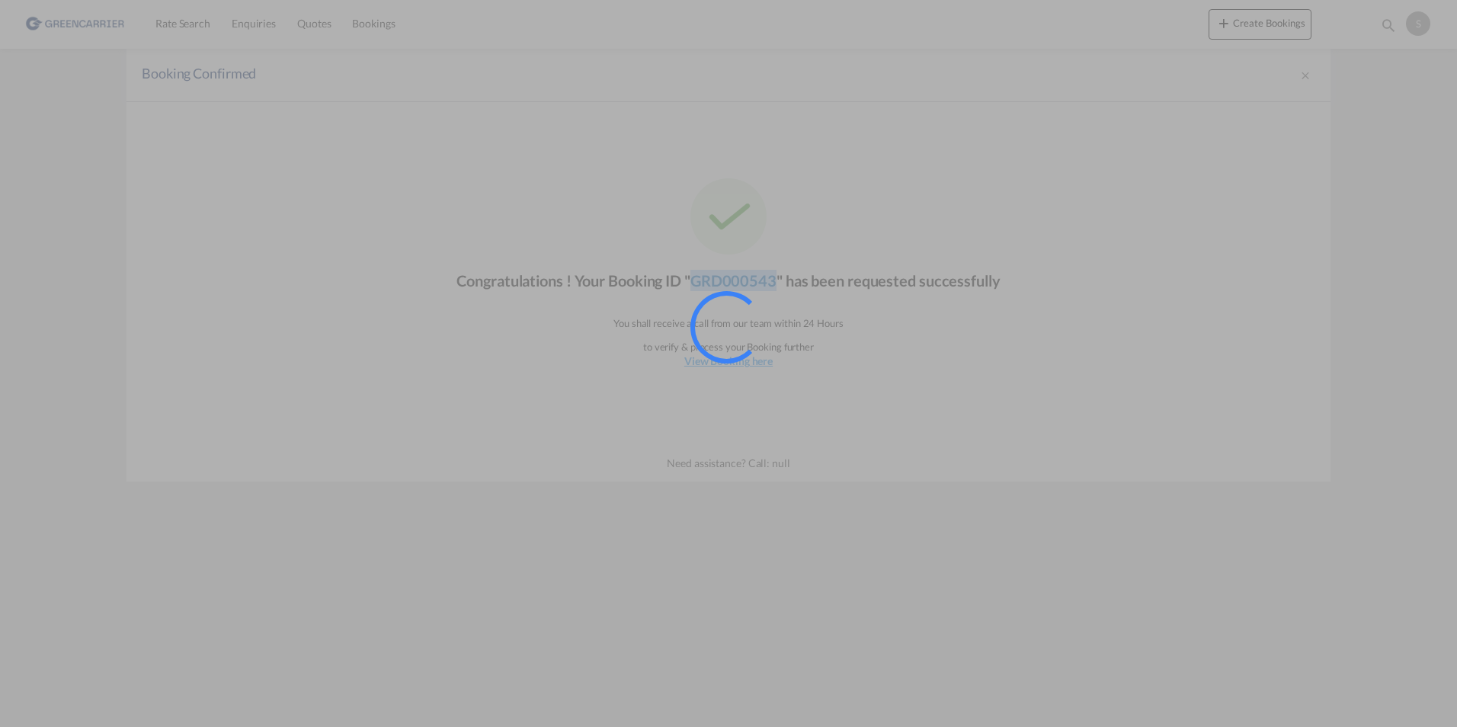
copy link "GRD000543"
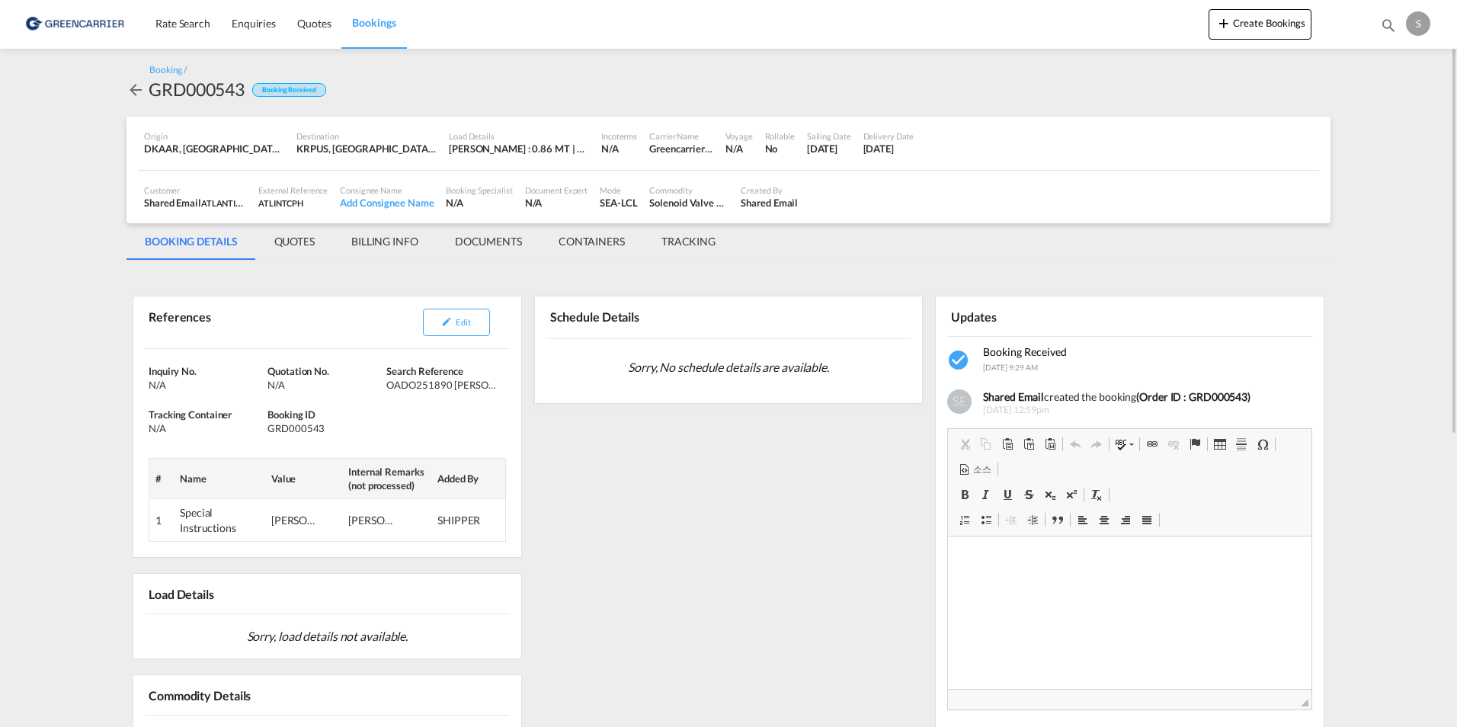
click at [197, 85] on div "GRD000543" at bounding box center [197, 89] width 96 height 24
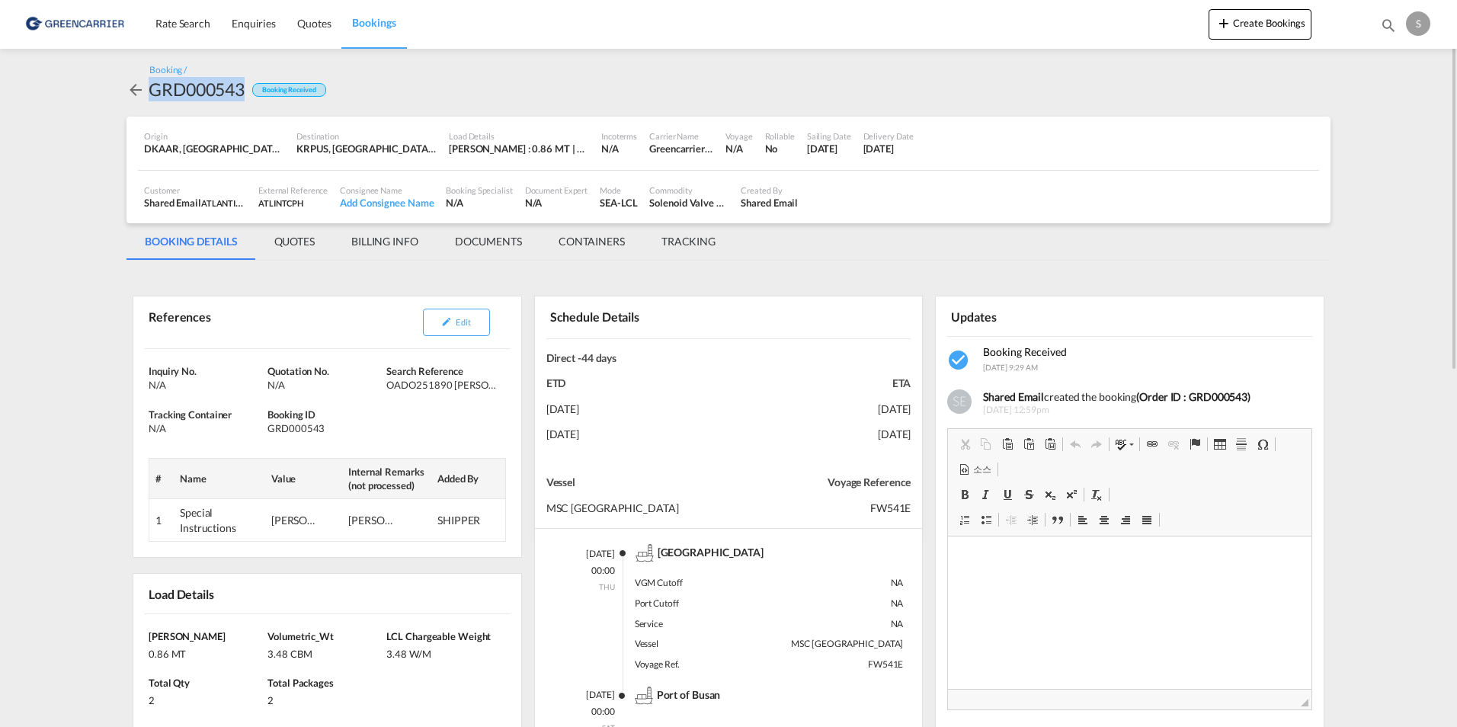
click at [197, 85] on div "GRD000543" at bounding box center [197, 89] width 96 height 24
copy div "GRD000543"
drag, startPoint x: 1124, startPoint y: 85, endPoint x: 1162, endPoint y: 66, distance: 43.0
click at [1124, 85] on div "Booking / GRD000543 Booking Received" at bounding box center [729, 82] width 1204 height 37
